Goal: Information Seeking & Learning: Learn about a topic

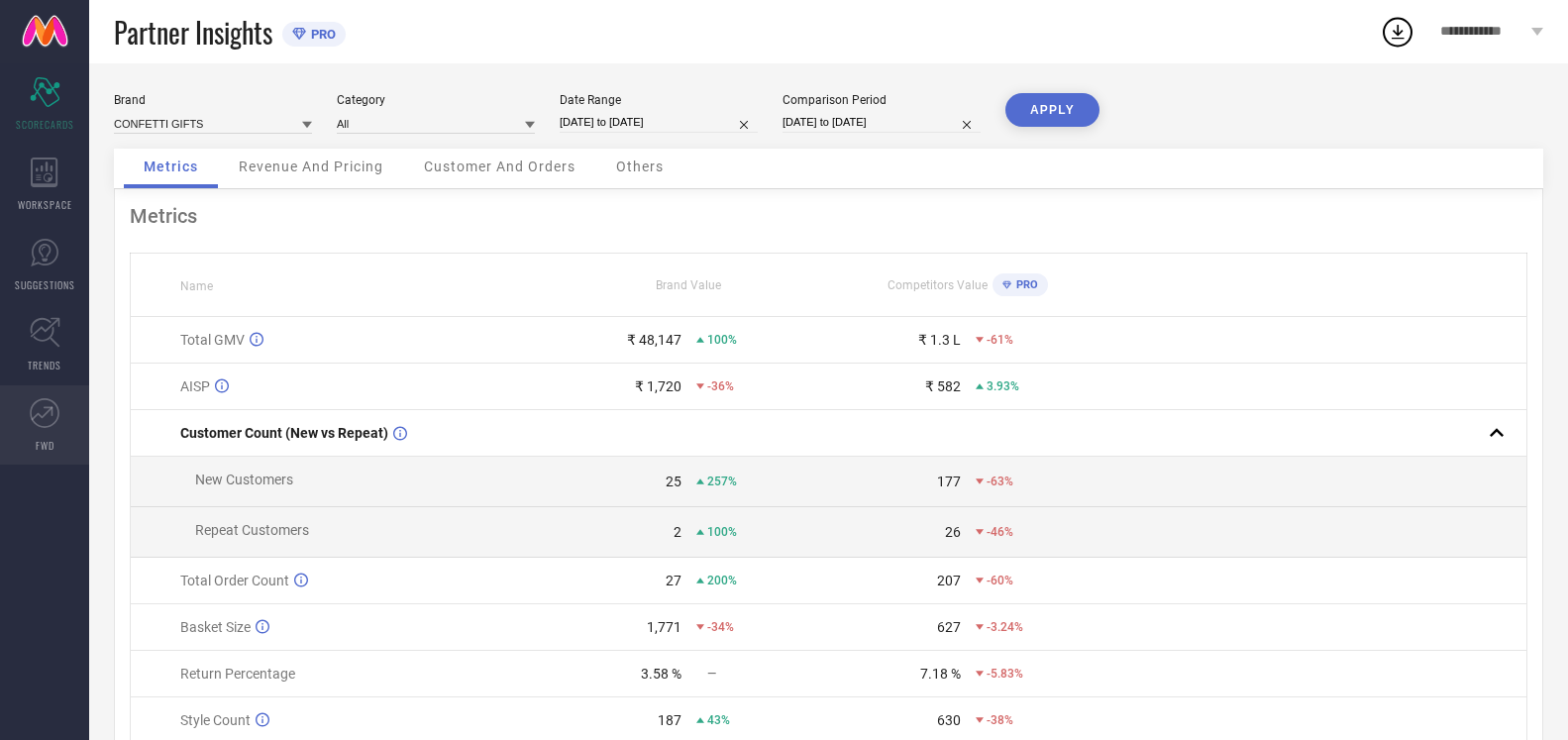
click at [49, 407] on icon at bounding box center [48, 410] width 9 height 9
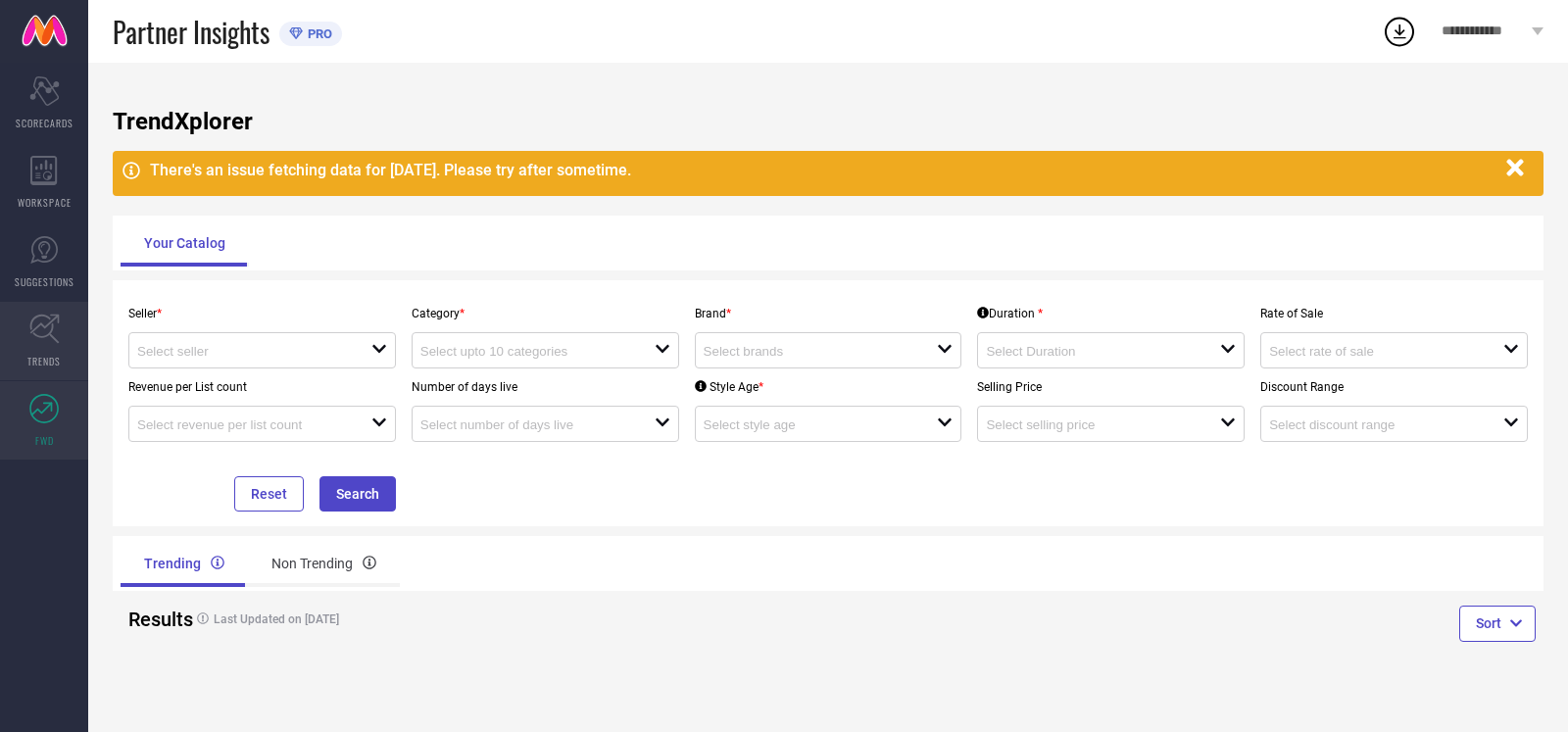
click at [47, 323] on icon at bounding box center [44, 329] width 31 height 31
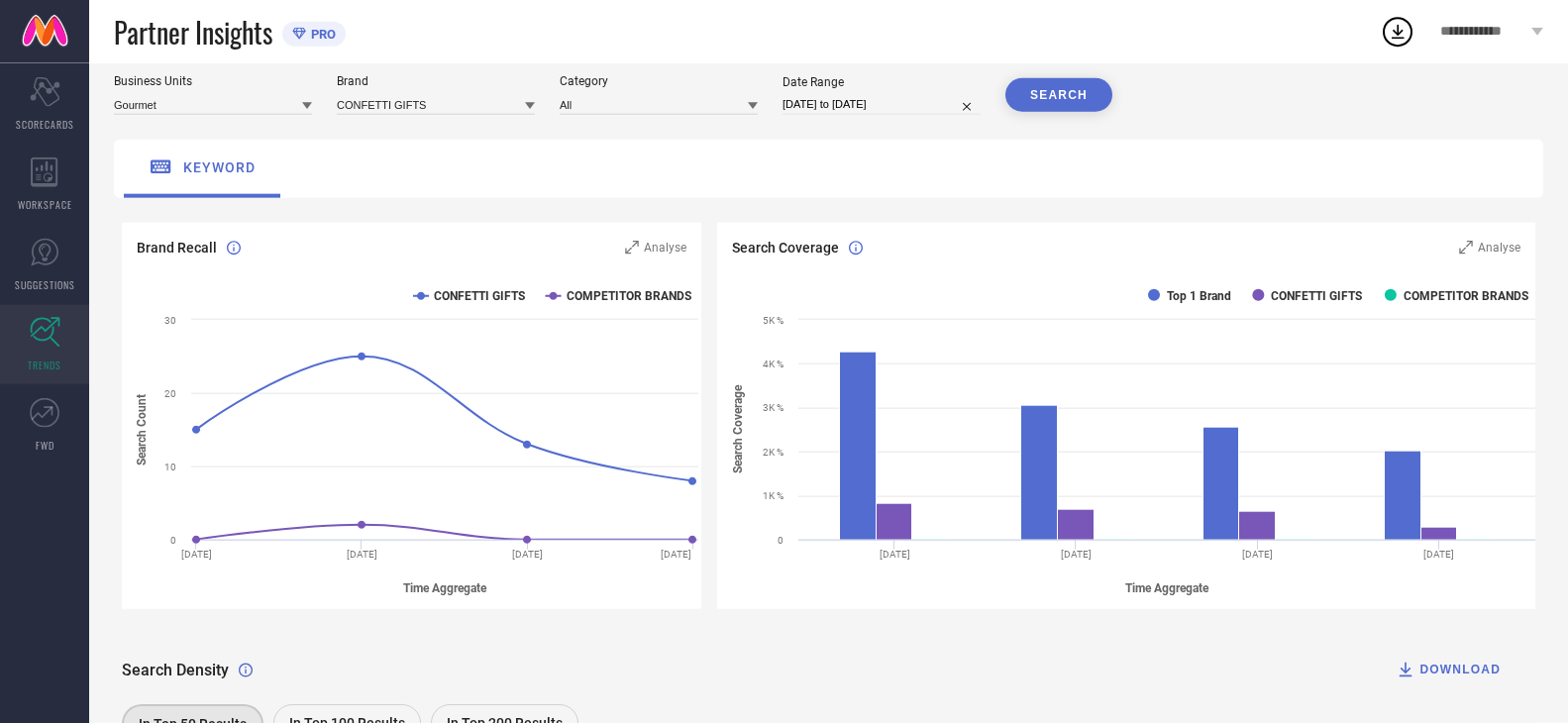
scroll to position [101, 0]
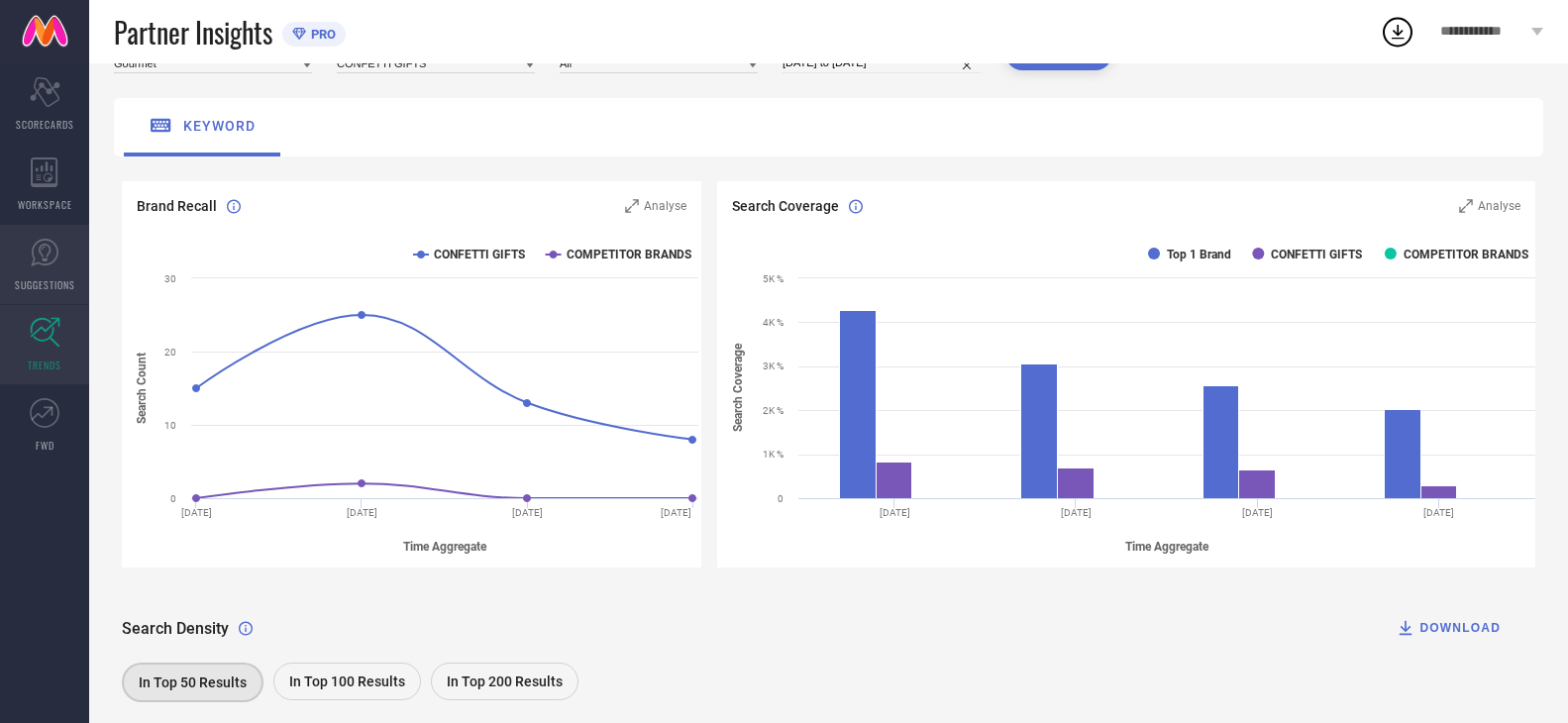
click at [43, 260] on icon at bounding box center [45, 252] width 12 height 18
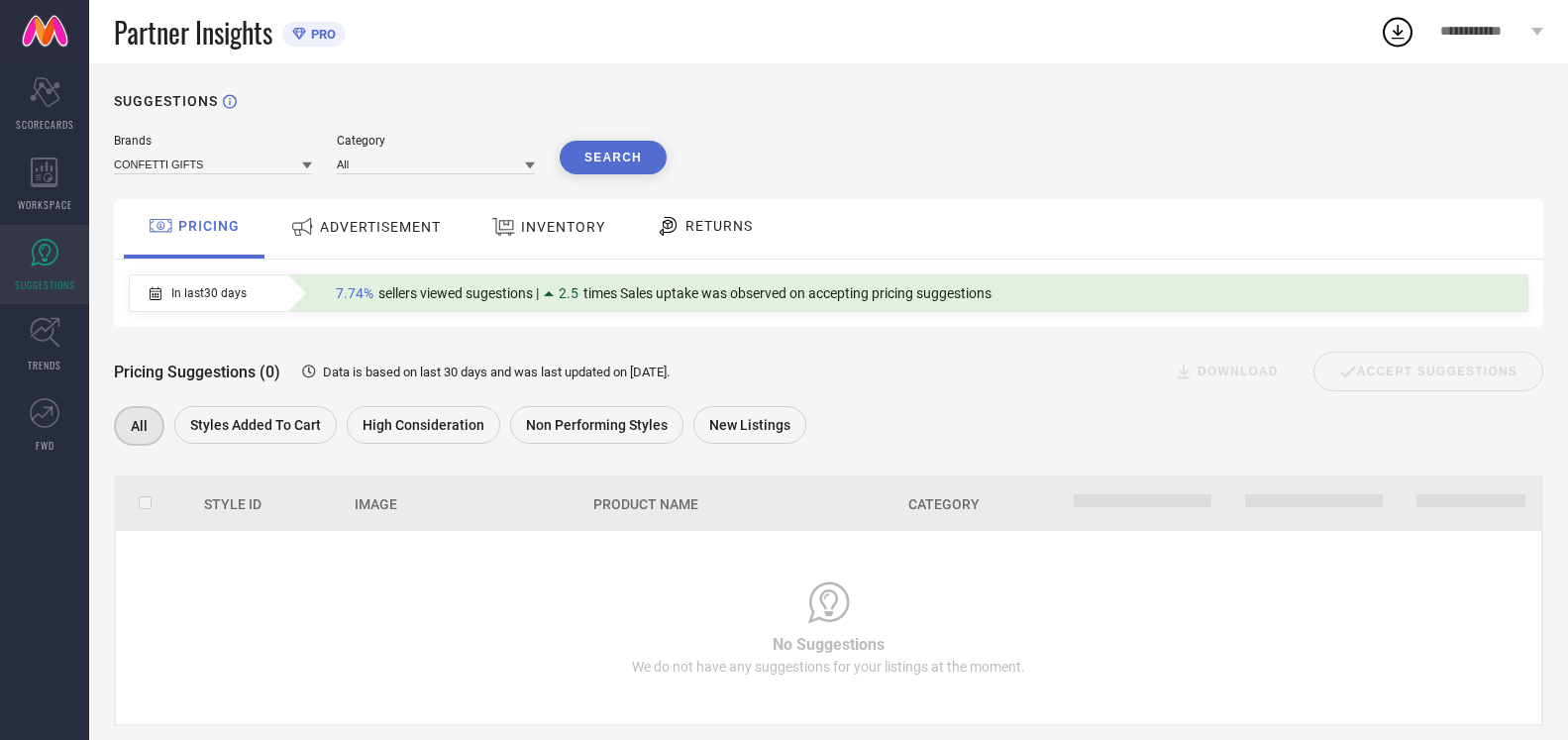
click at [362, 233] on span "ADVERTISEMENT" at bounding box center [380, 226] width 121 height 16
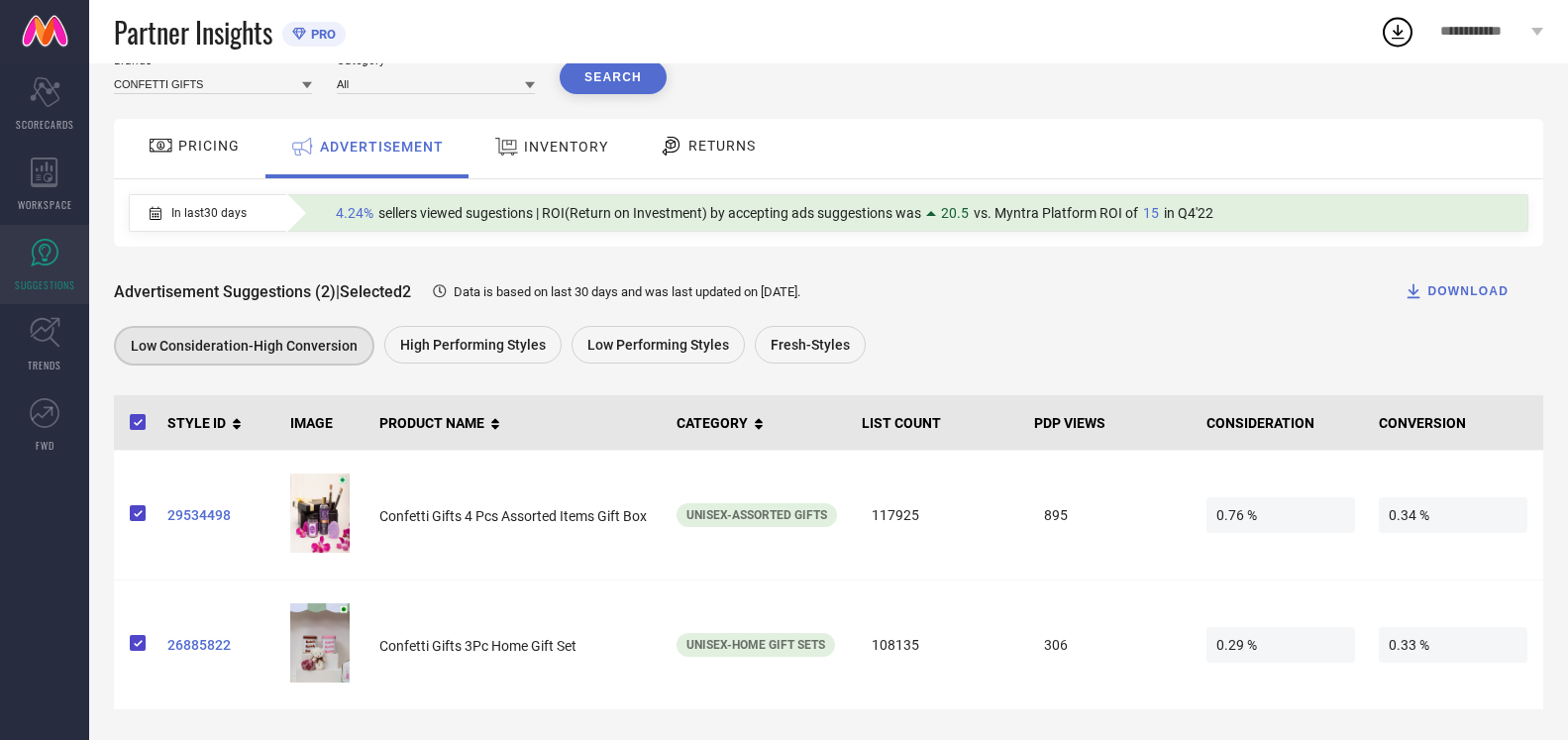
scroll to position [84, 0]
click at [219, 151] on span "PRICING" at bounding box center [209, 146] width 62 height 16
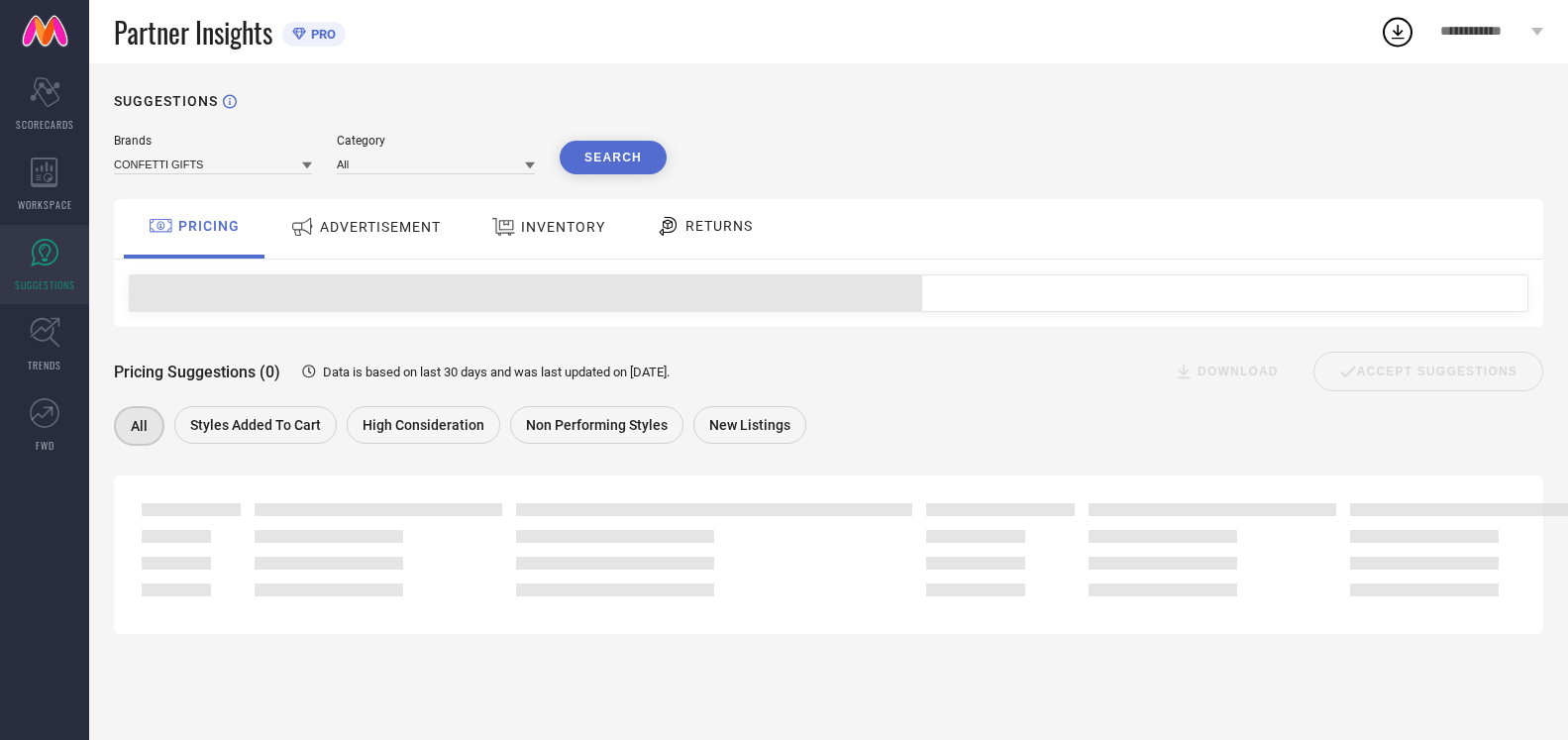
scroll to position [0, 0]
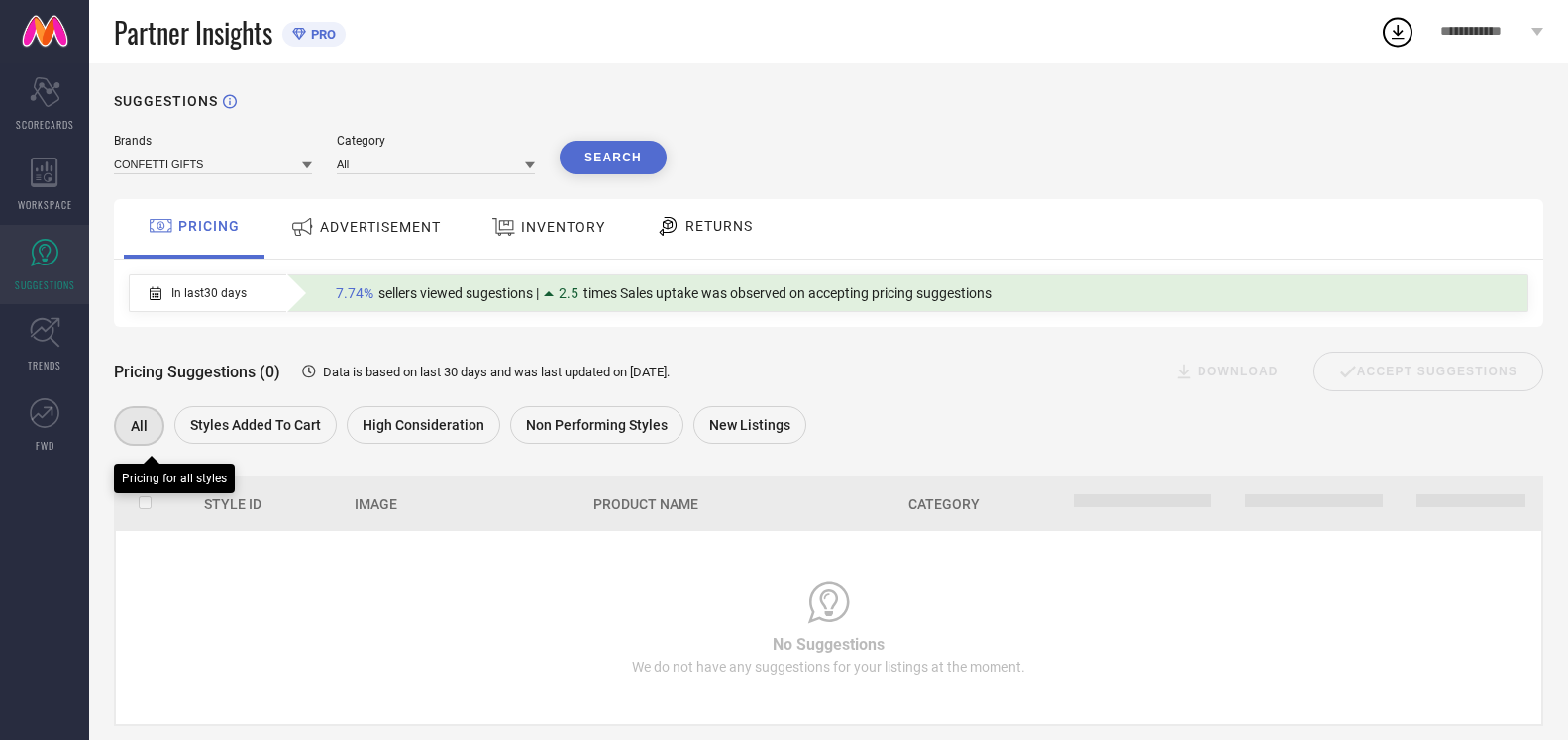
click at [159, 418] on div "All" at bounding box center [139, 426] width 51 height 40
click at [372, 233] on span "ADVERTISEMENT" at bounding box center [380, 226] width 121 height 16
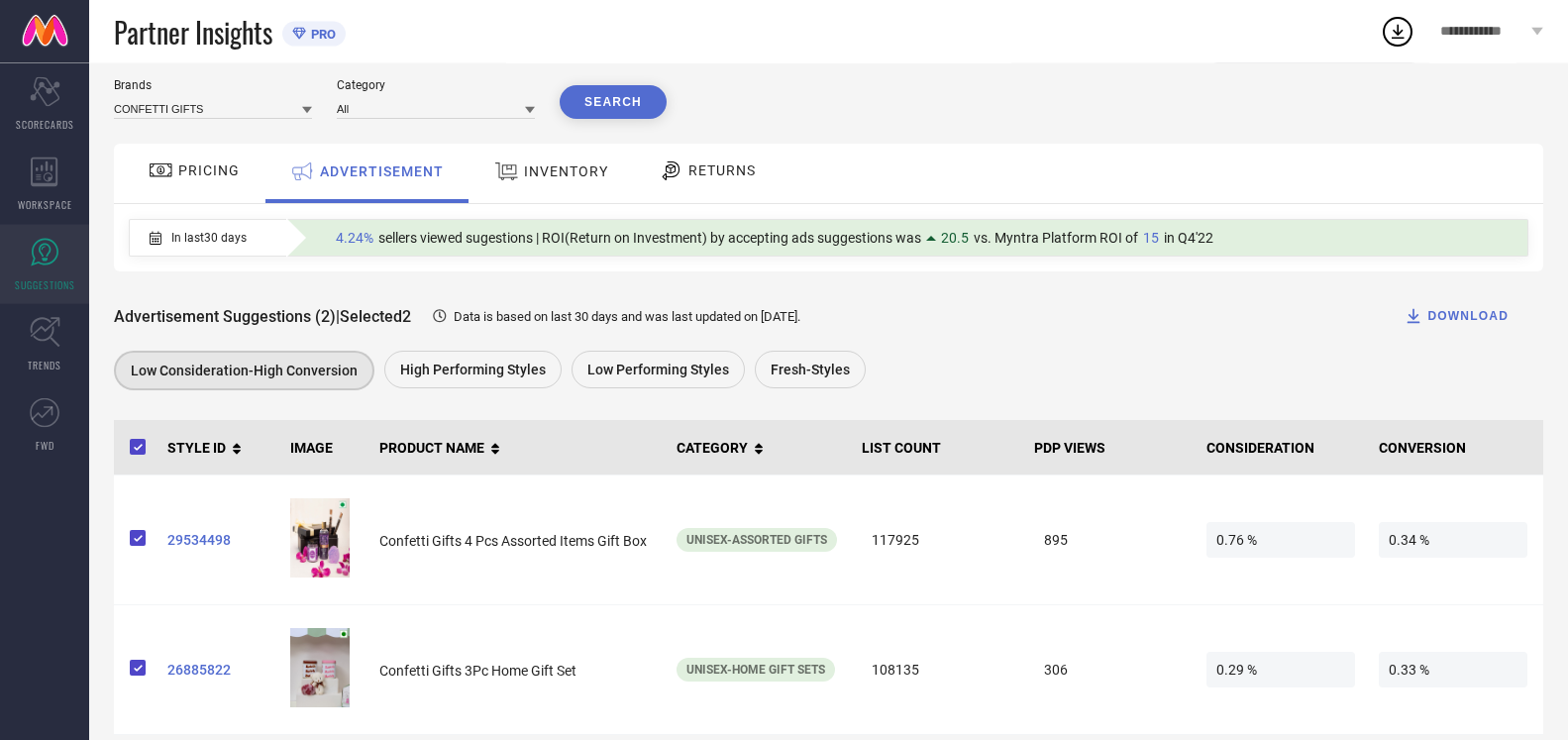
scroll to position [84, 0]
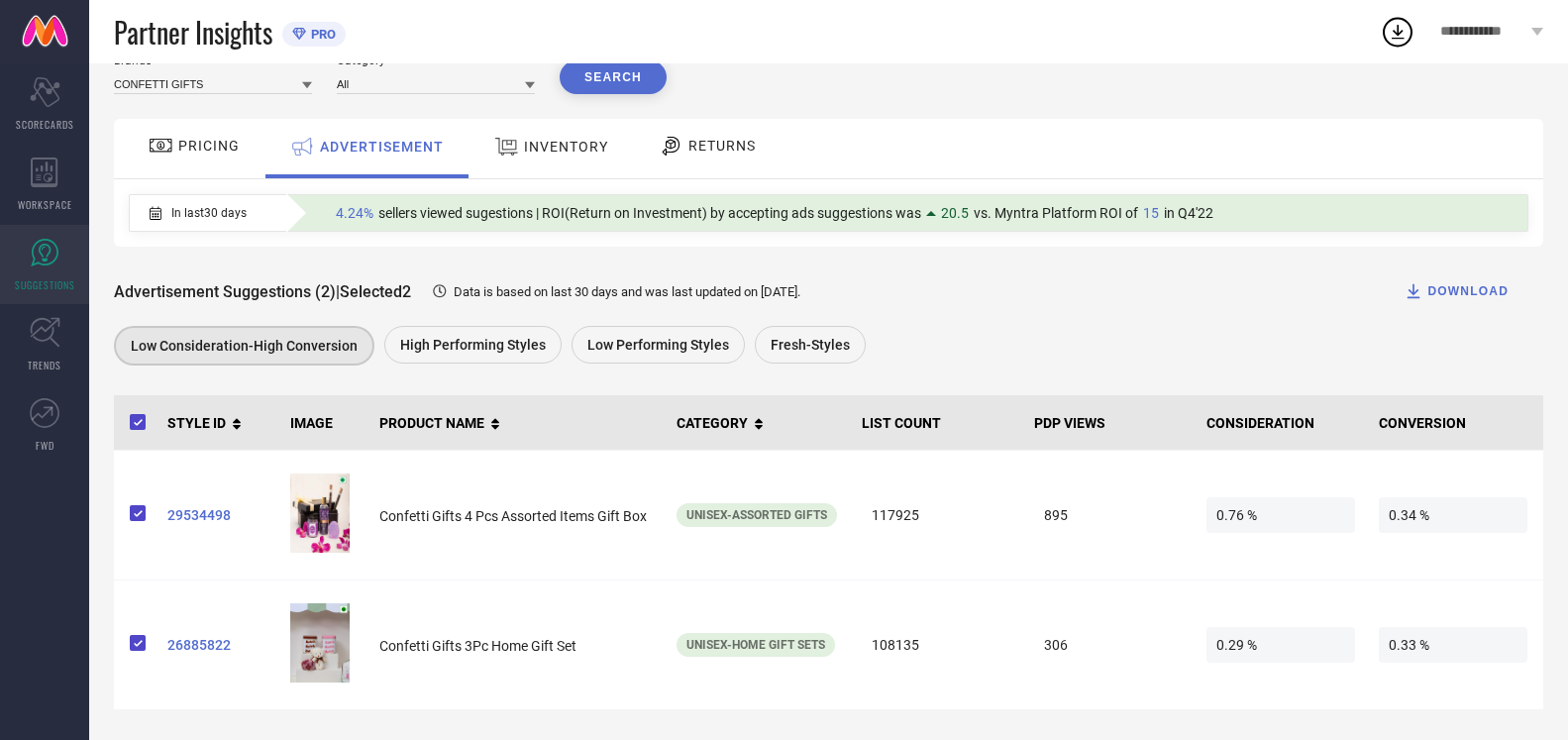
click at [574, 143] on span "INVENTORY" at bounding box center [566, 147] width 84 height 16
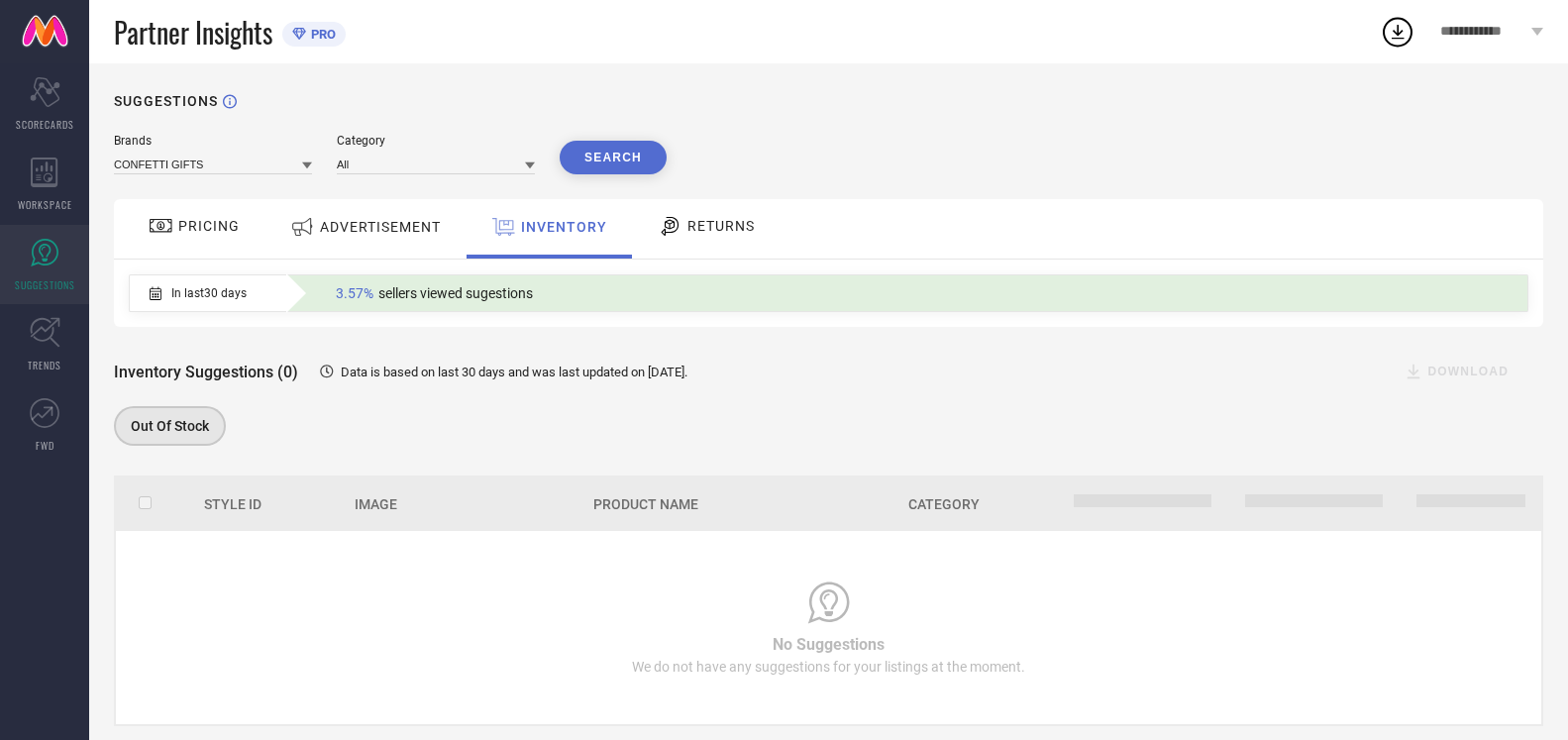
click at [695, 233] on span "RETURNS" at bounding box center [721, 225] width 68 height 16
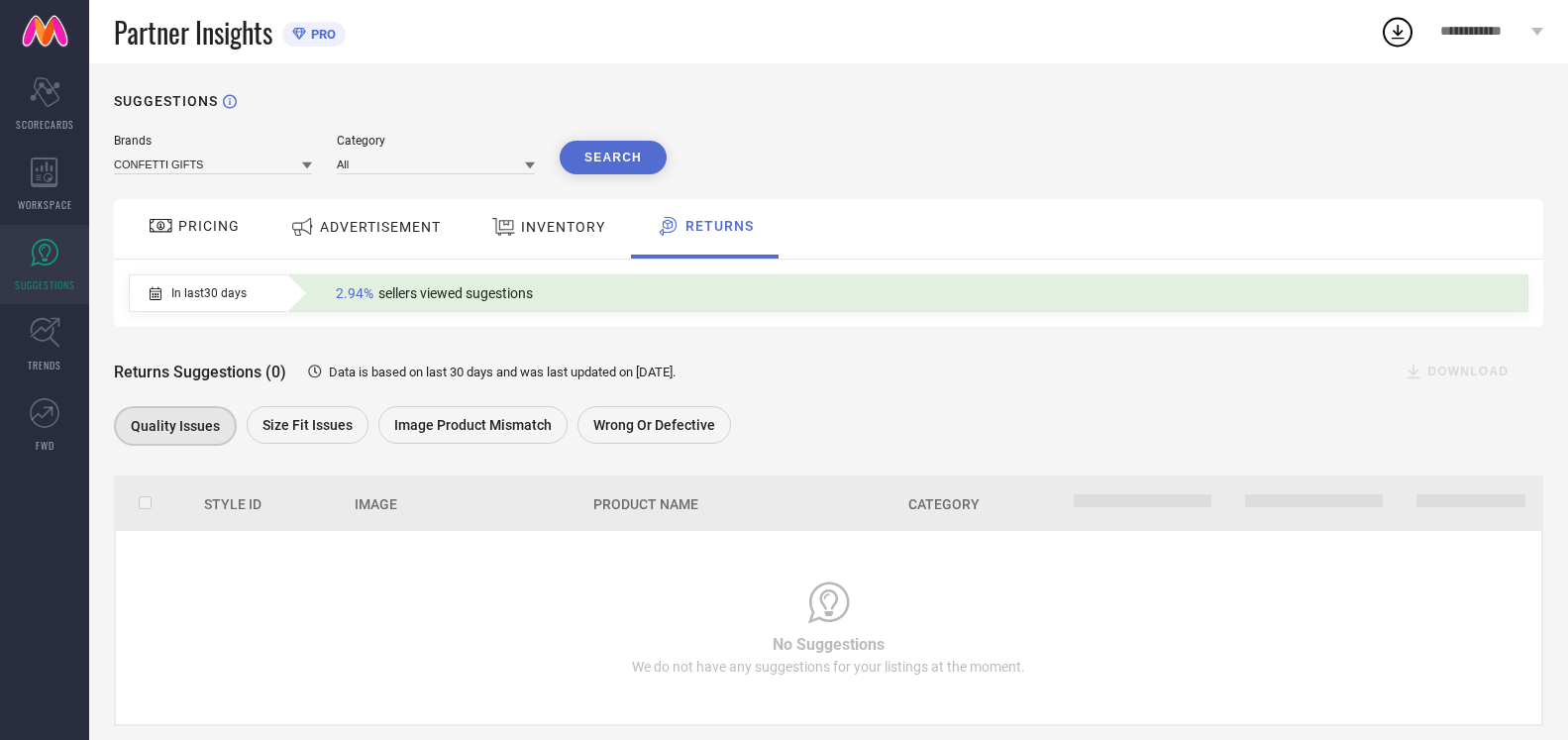
click at [371, 223] on span "ADVERTISEMENT" at bounding box center [380, 226] width 121 height 16
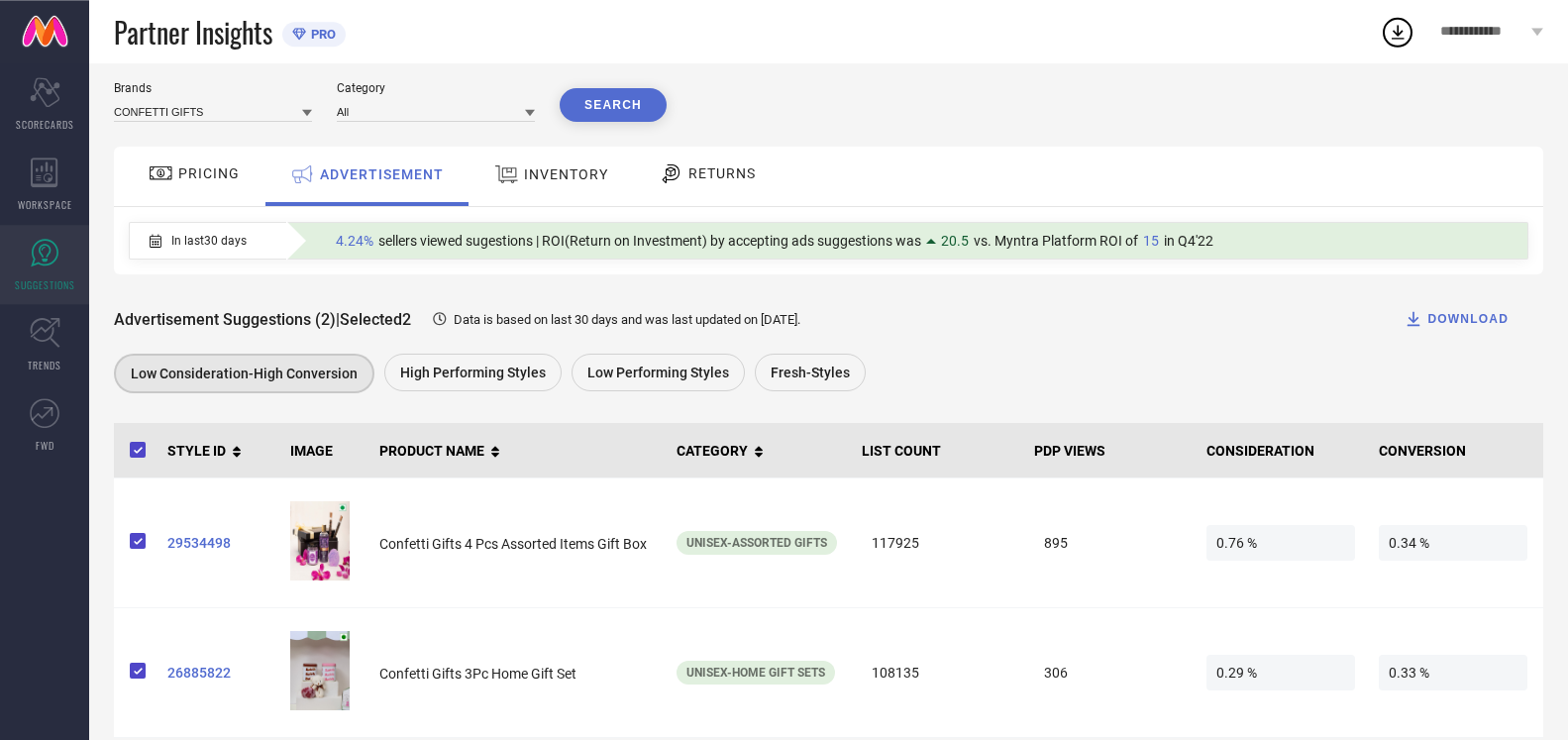
scroll to position [84, 0]
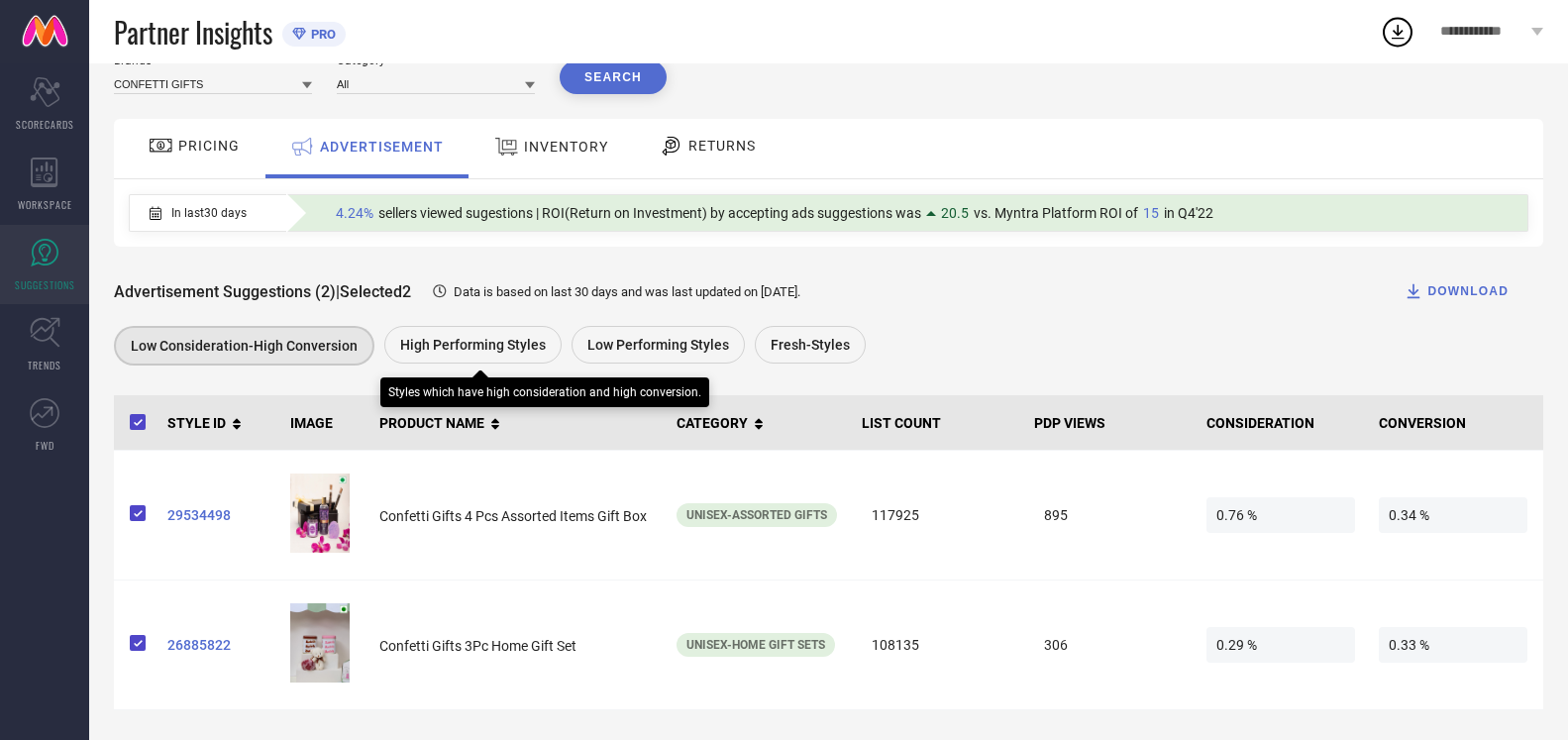
click at [484, 341] on span "High Performing Styles" at bounding box center [473, 345] width 146 height 16
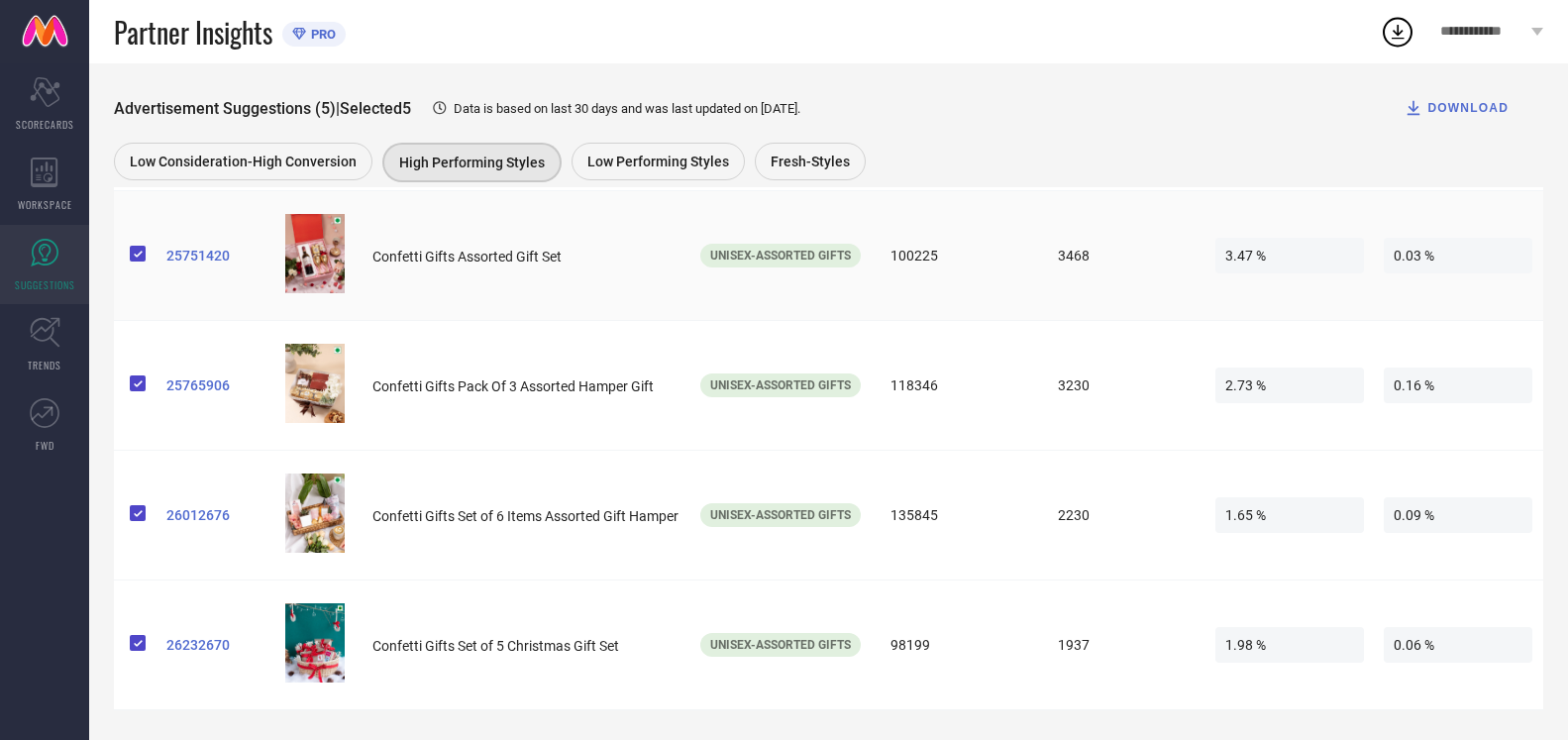
scroll to position [171, 0]
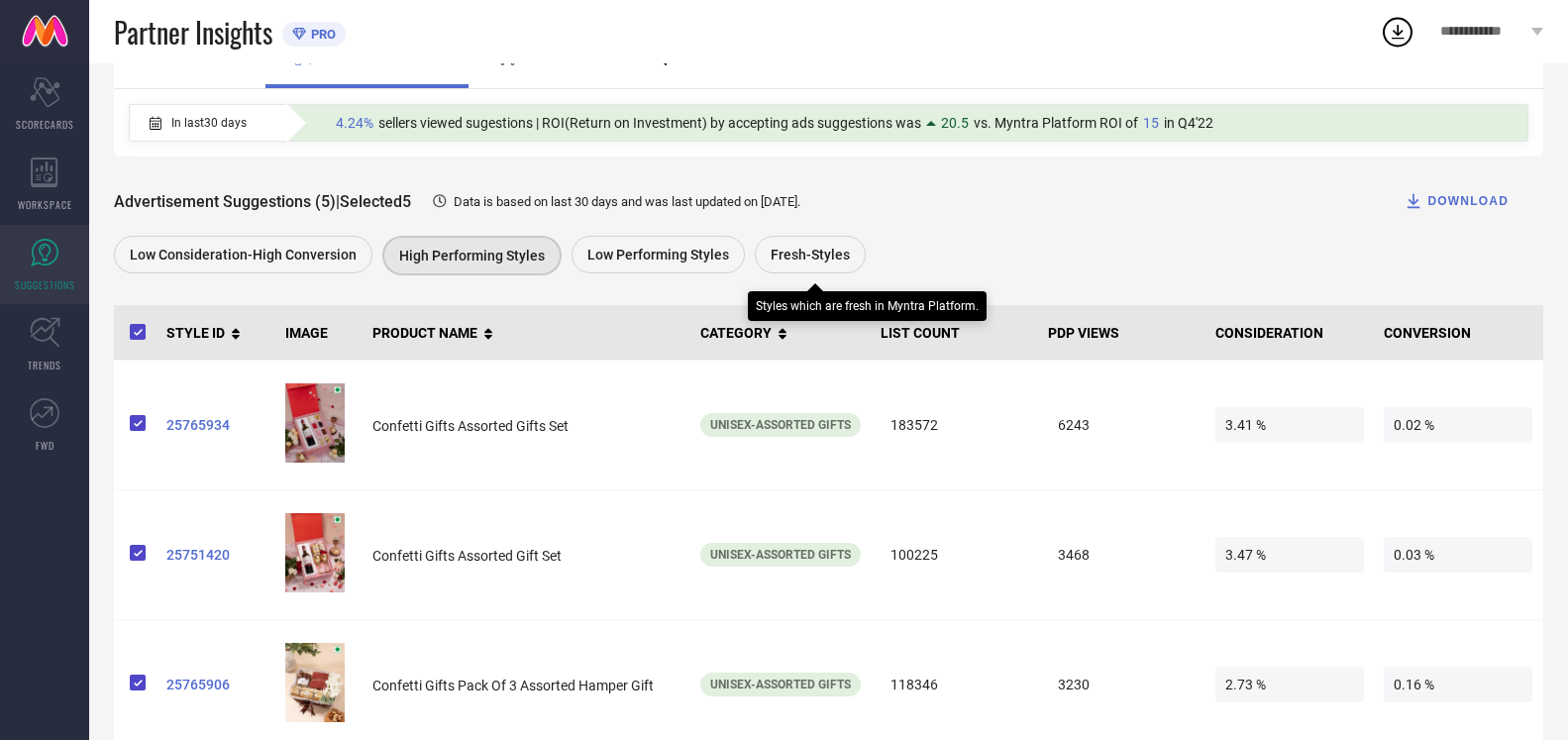
click at [773, 260] on span "Fresh-Styles" at bounding box center [809, 254] width 79 height 16
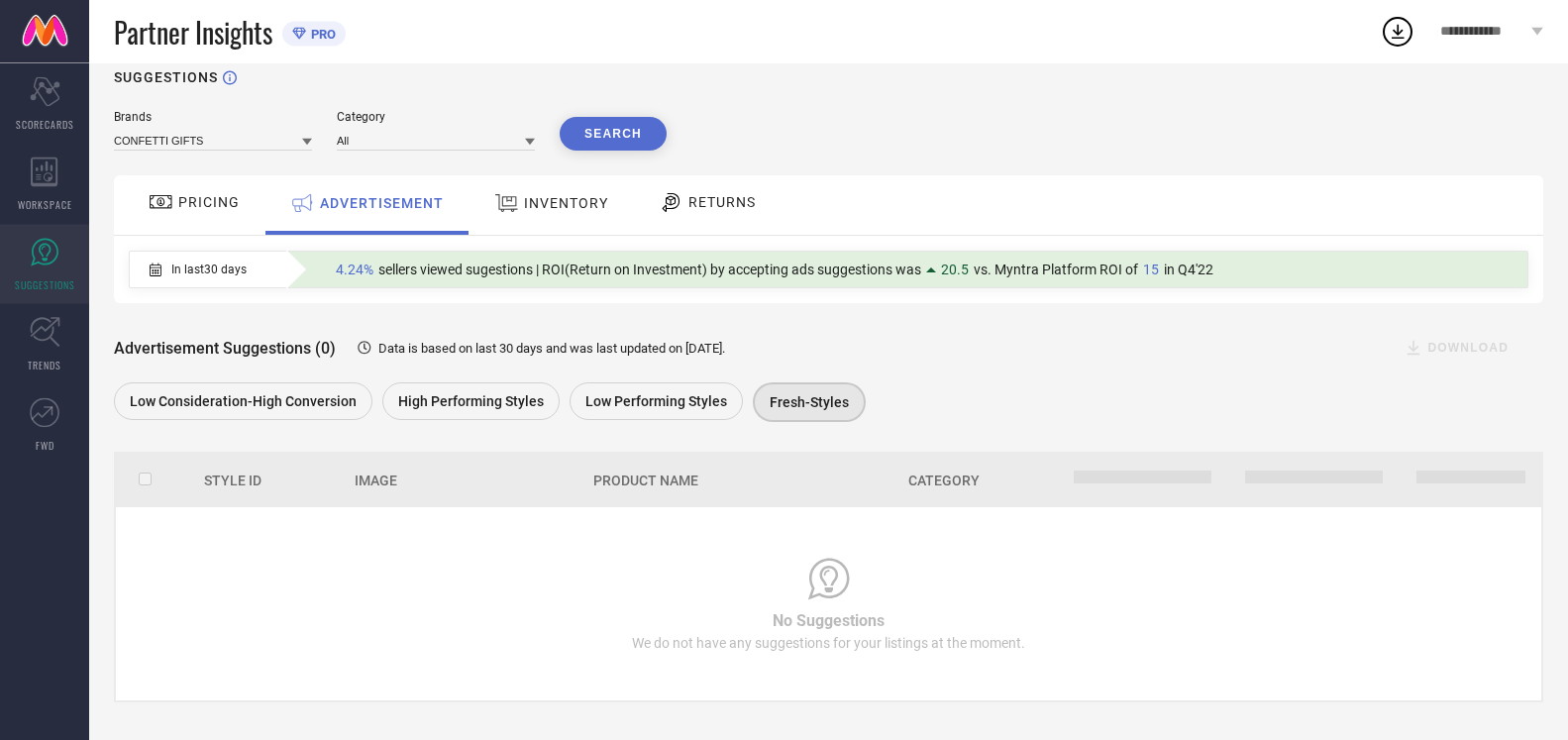
scroll to position [40, 0]
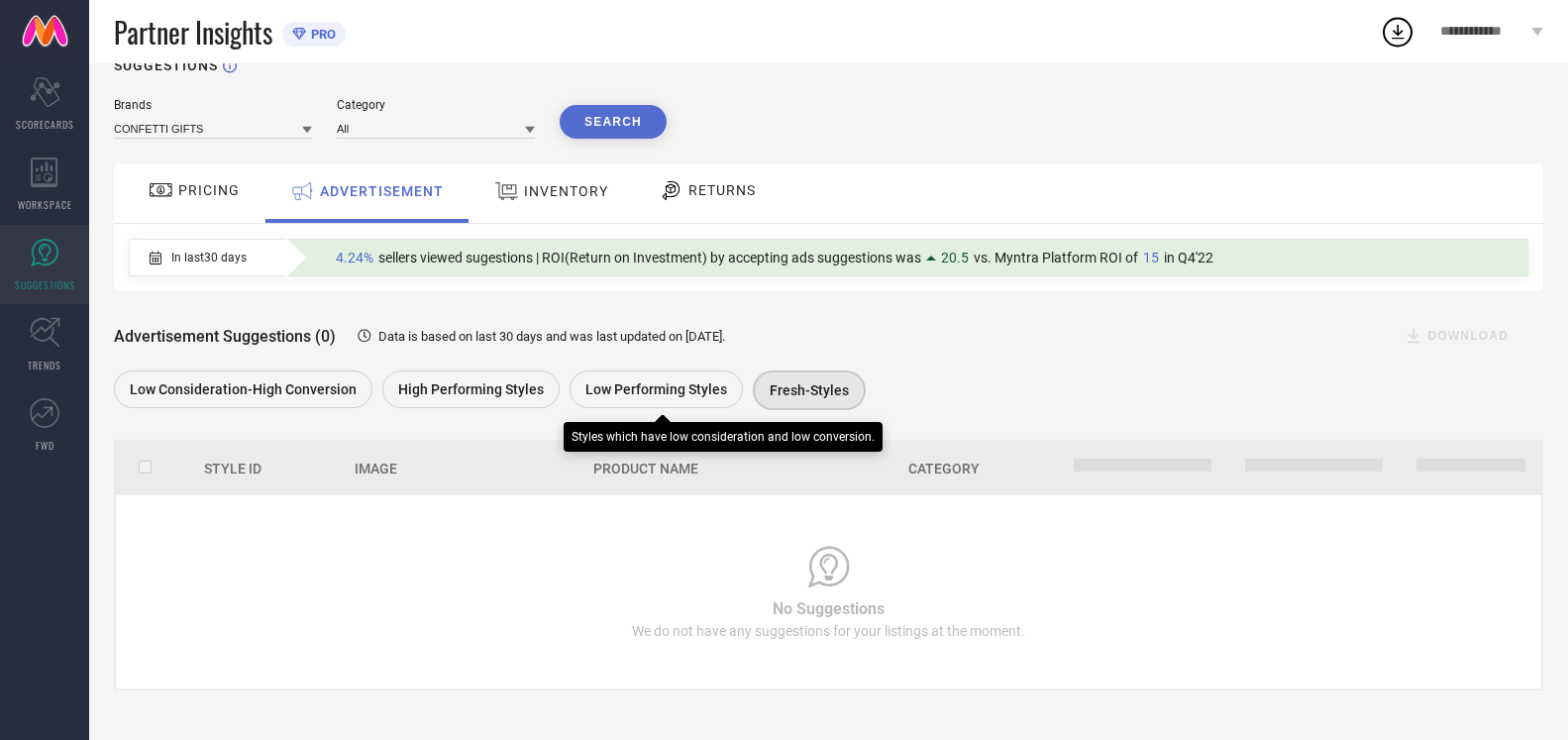
click at [657, 388] on span "Low Performing Styles" at bounding box center [656, 389] width 142 height 16
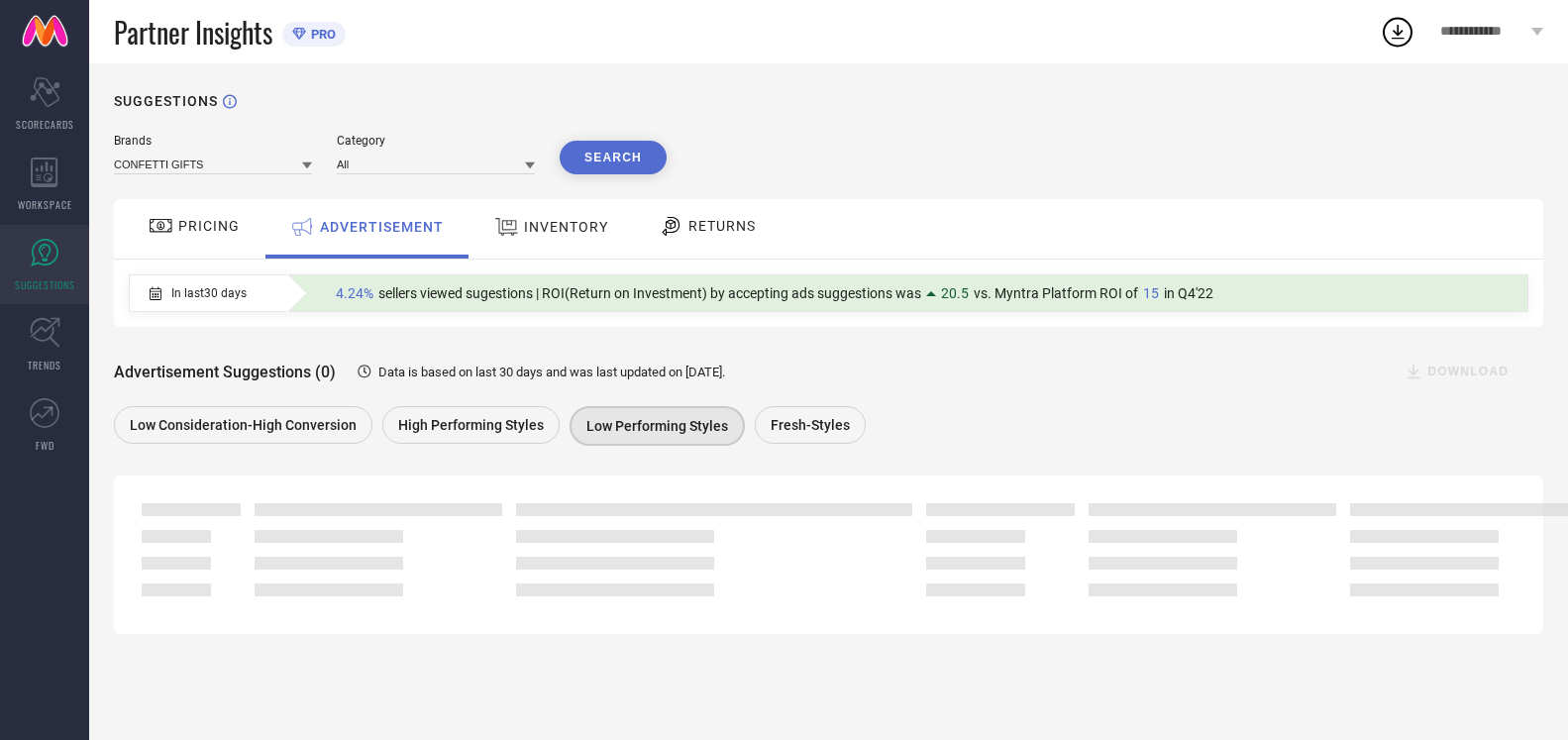
scroll to position [0, 0]
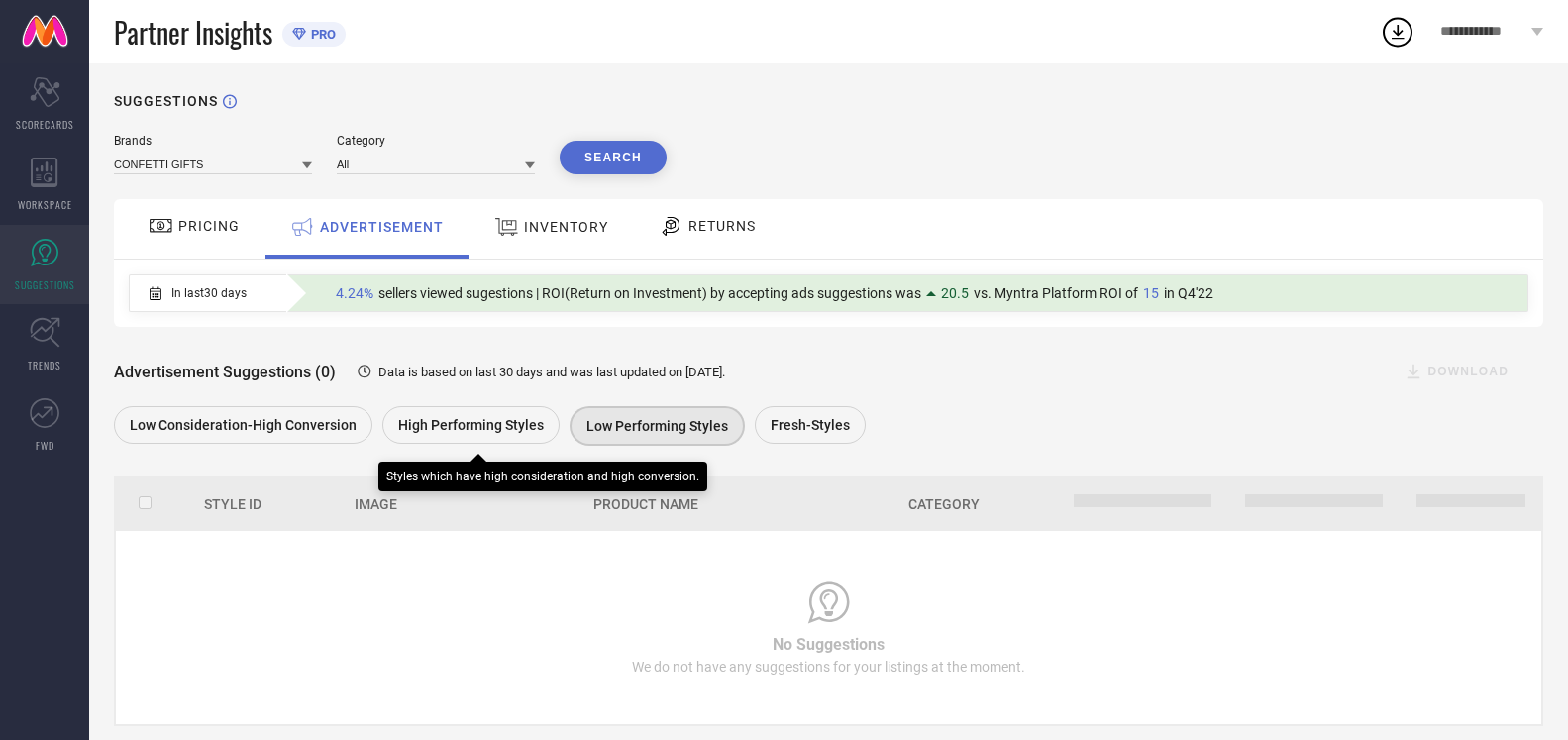
click at [485, 419] on span "High Performing Styles" at bounding box center [471, 425] width 146 height 16
